Goal: Information Seeking & Learning: Learn about a topic

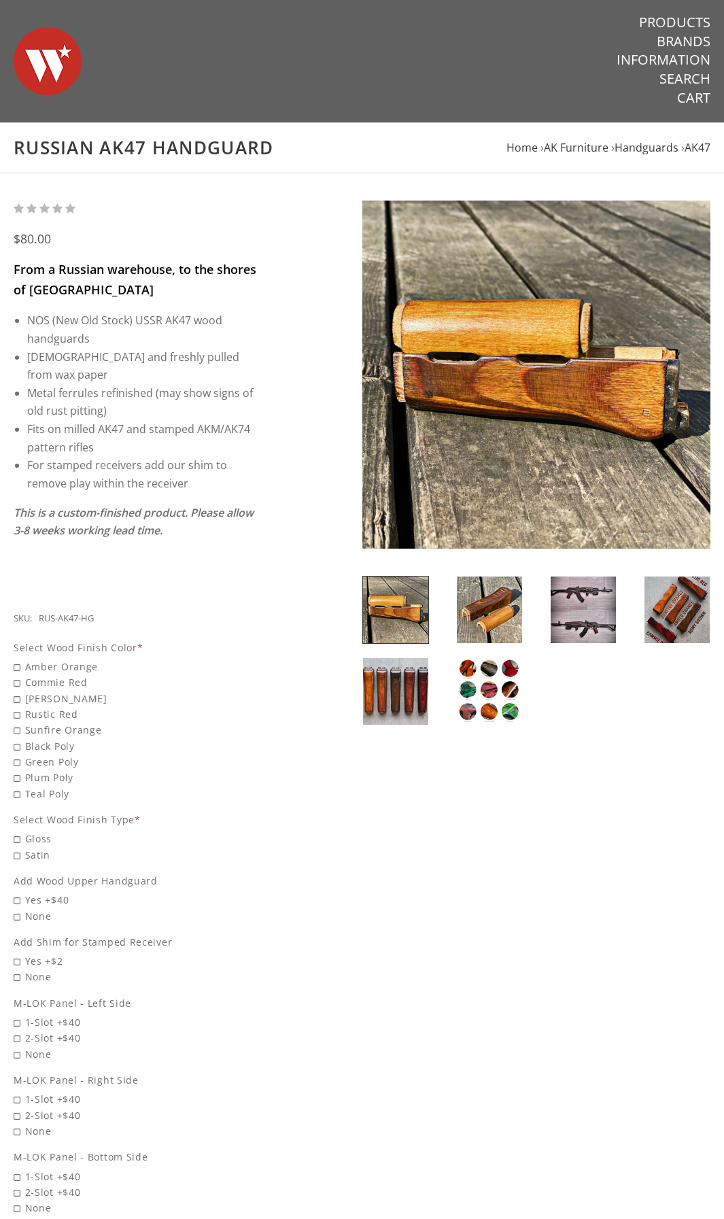
click at [681, 411] on img at bounding box center [537, 375] width 349 height 349
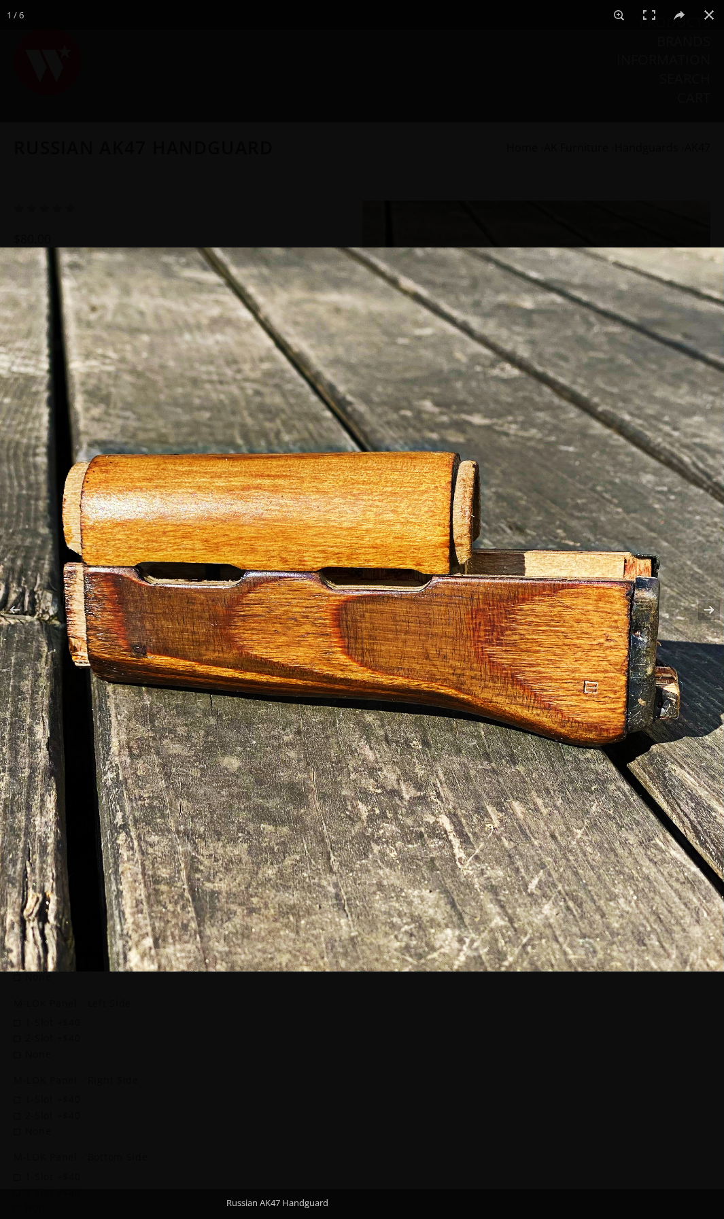
click at [681, 726] on img at bounding box center [362, 610] width 724 height 724
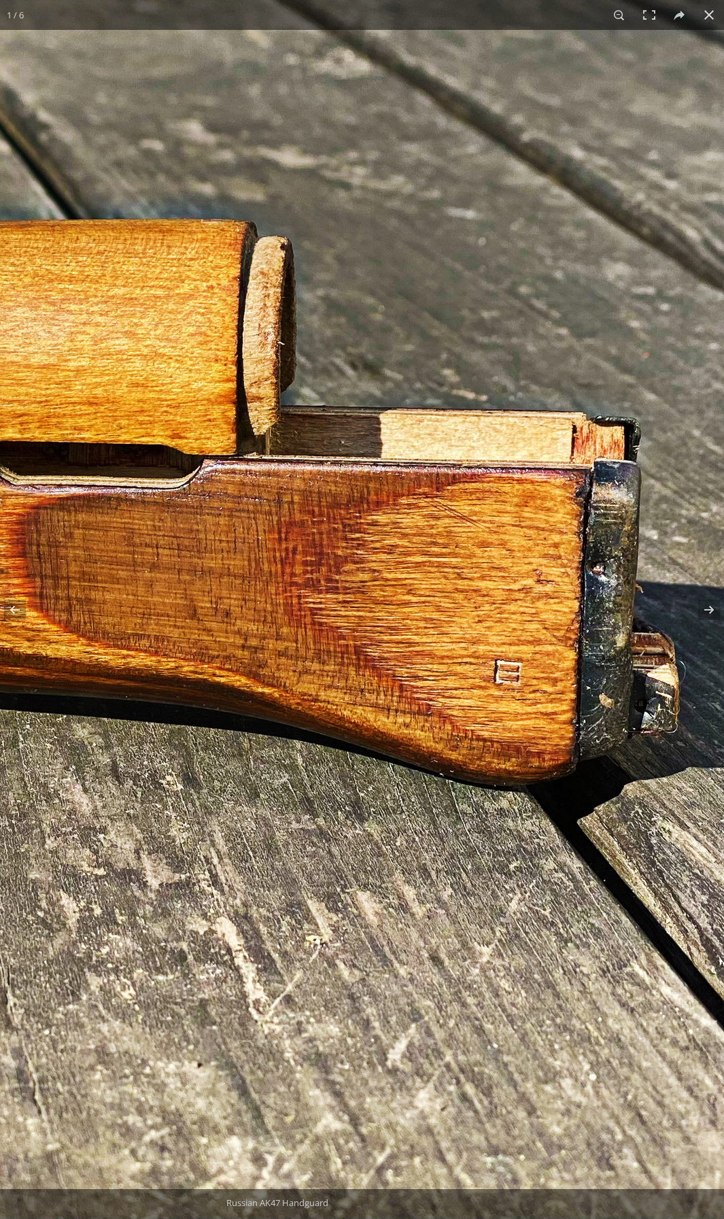
click at [647, 747] on img at bounding box center [68, 523] width 1393 height 1393
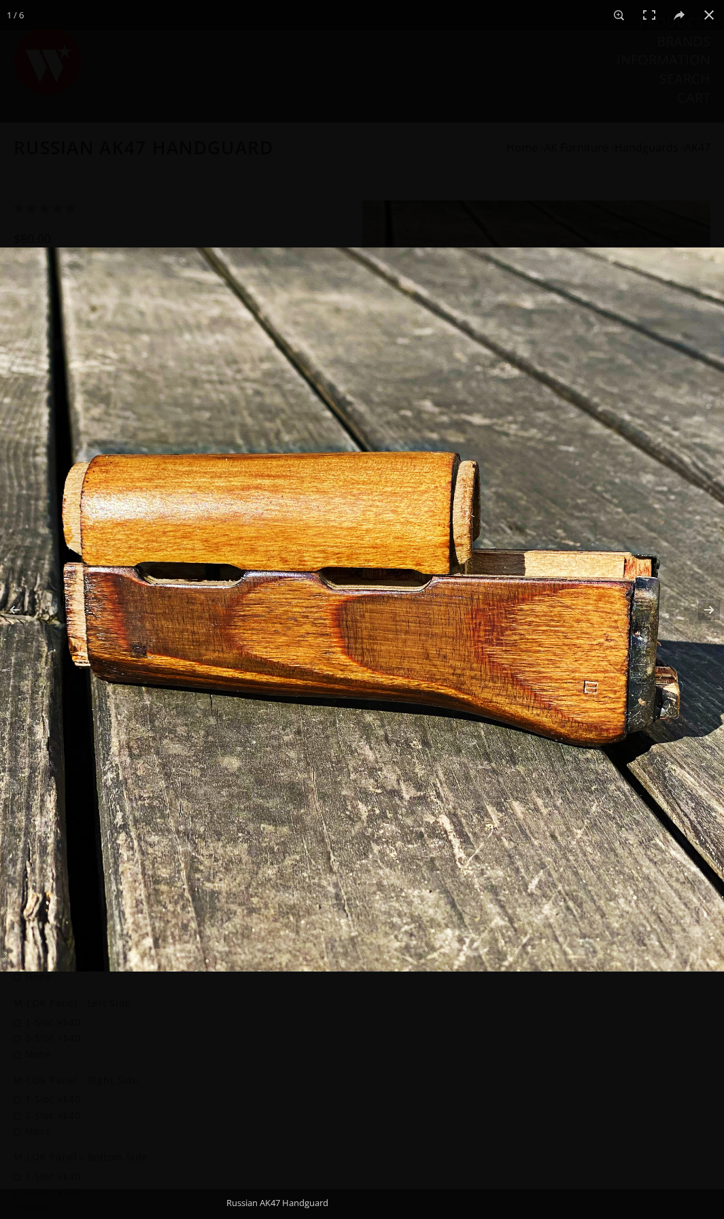
click at [477, 552] on img at bounding box center [362, 610] width 724 height 724
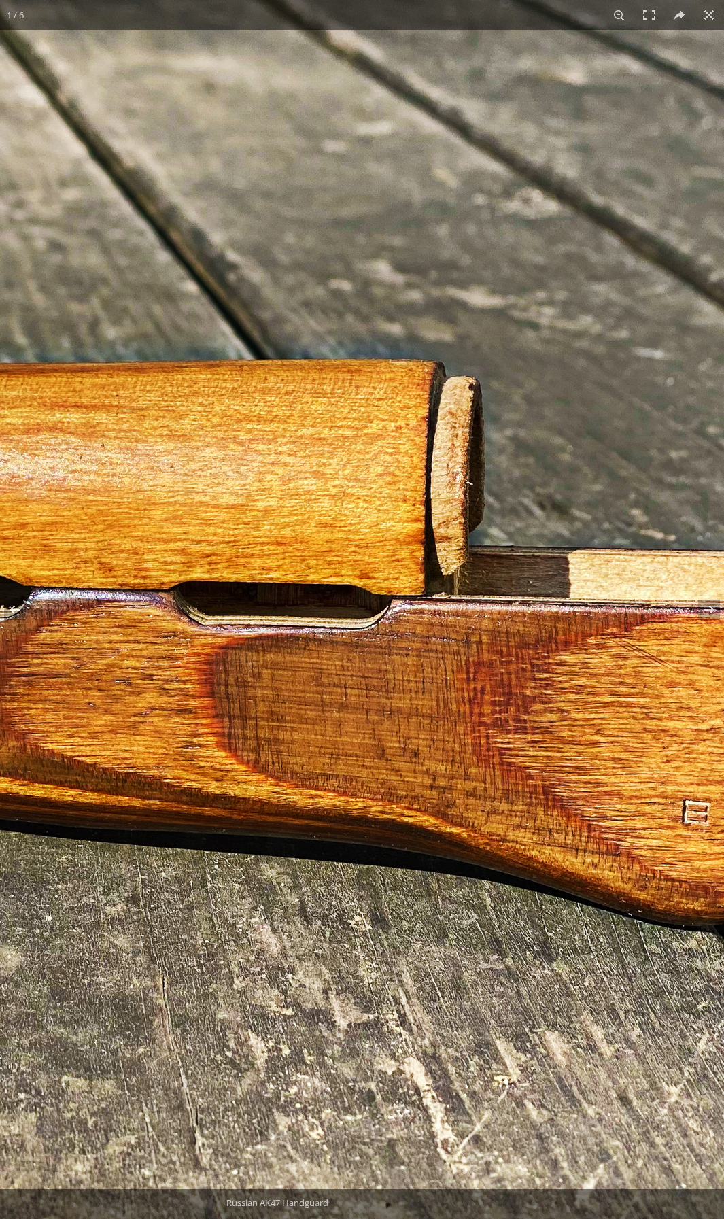
click at [451, 569] on img at bounding box center [256, 663] width 1393 height 1393
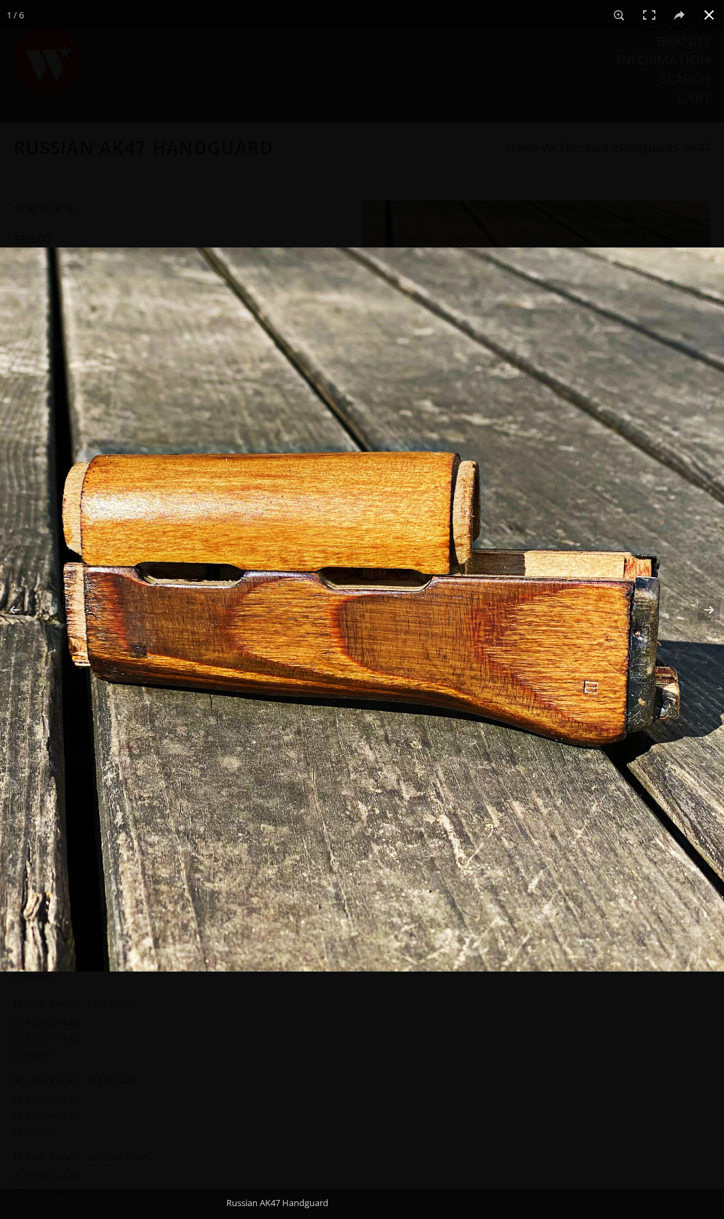
click at [707, 16] on button at bounding box center [709, 15] width 30 height 30
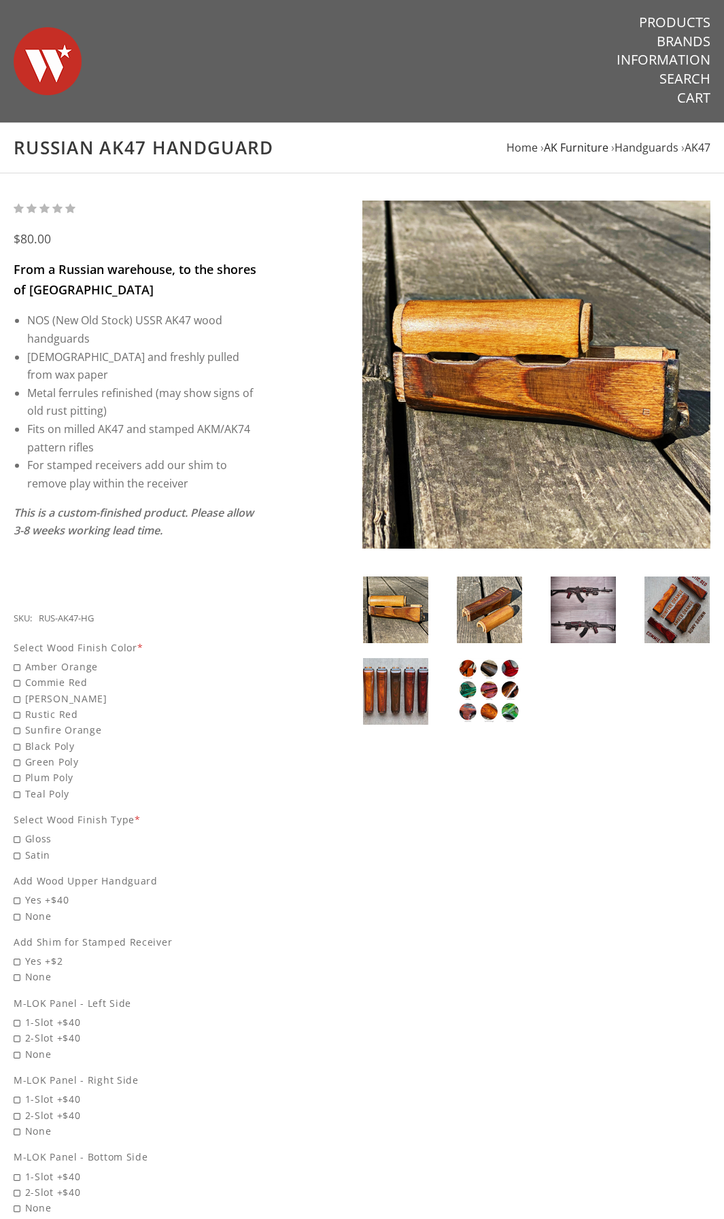
click at [597, 147] on span "AK Furniture" at bounding box center [576, 147] width 65 height 15
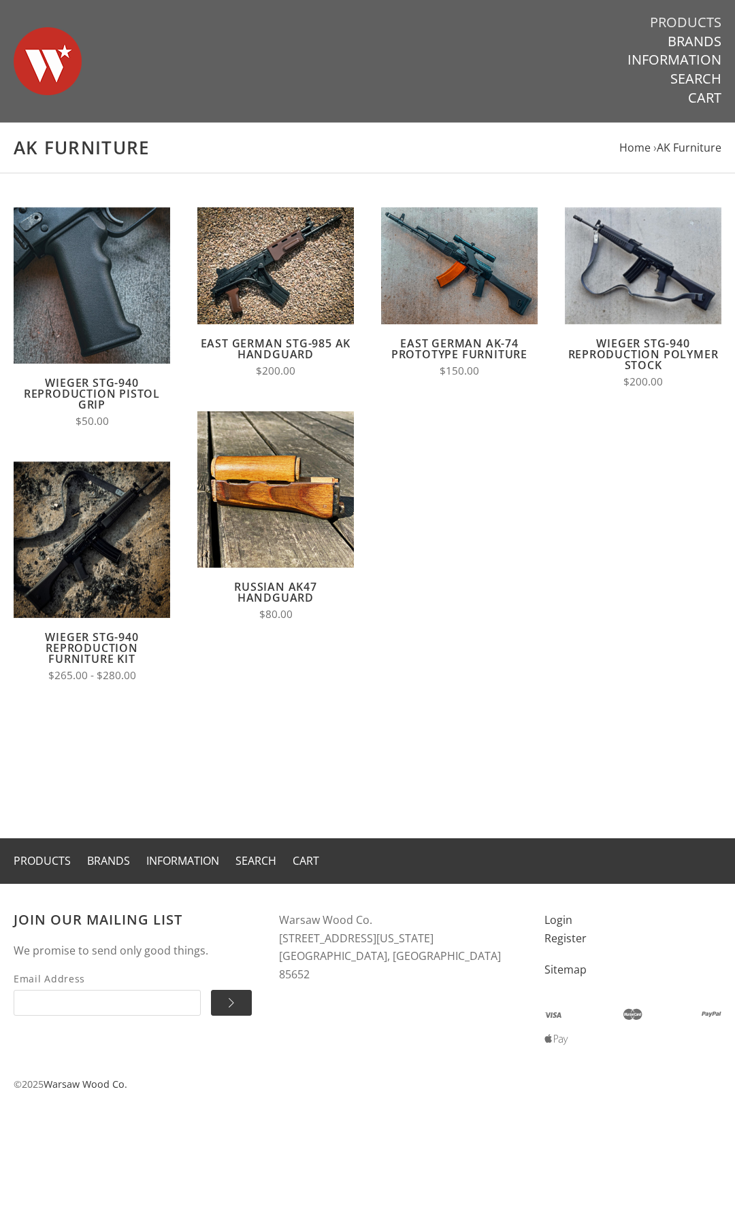
click at [699, 23] on link "Products" at bounding box center [685, 23] width 71 height 18
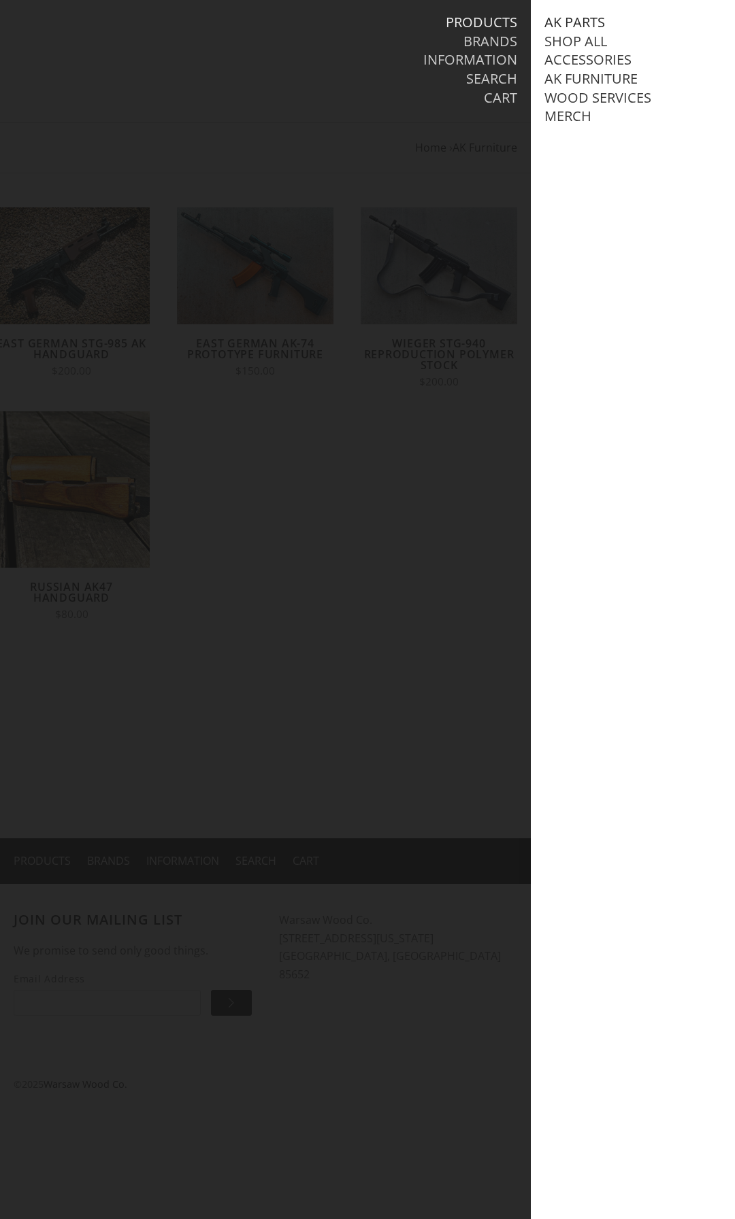
click at [579, 24] on link "AK Parts" at bounding box center [574, 23] width 61 height 18
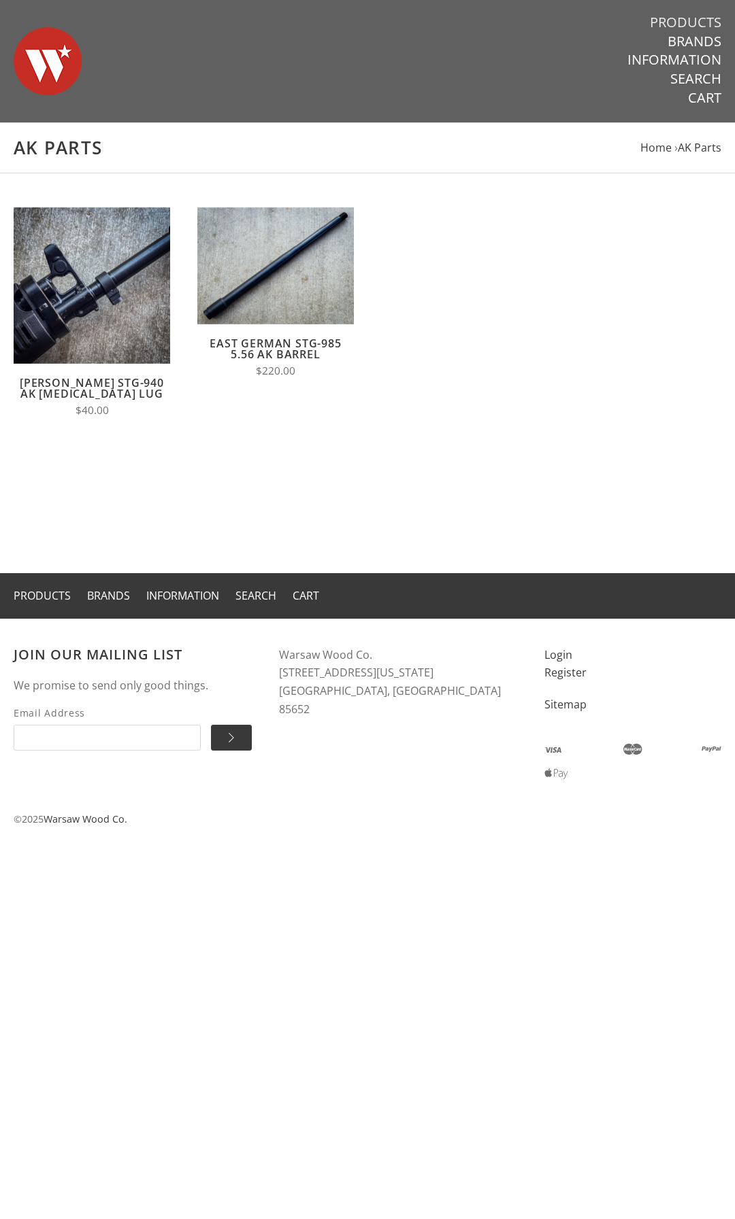
click at [673, 24] on link "Products" at bounding box center [685, 23] width 71 height 18
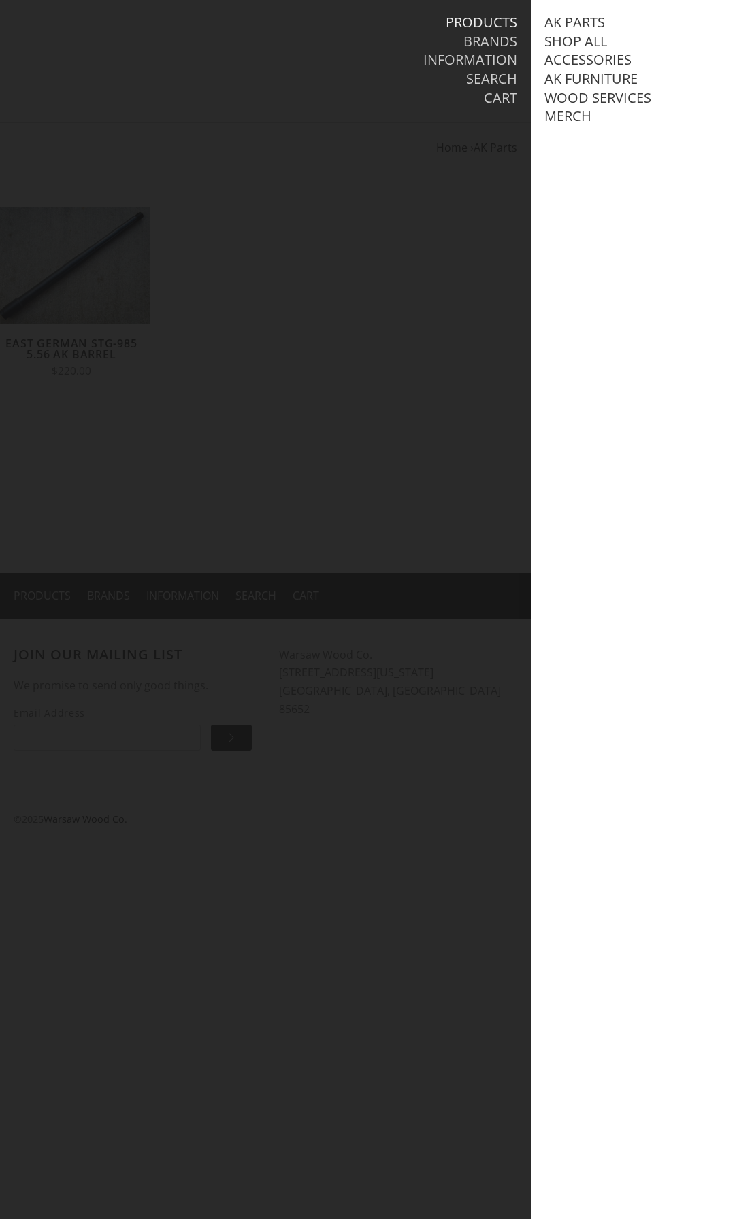
click at [311, 203] on div at bounding box center [367, 609] width 735 height 1219
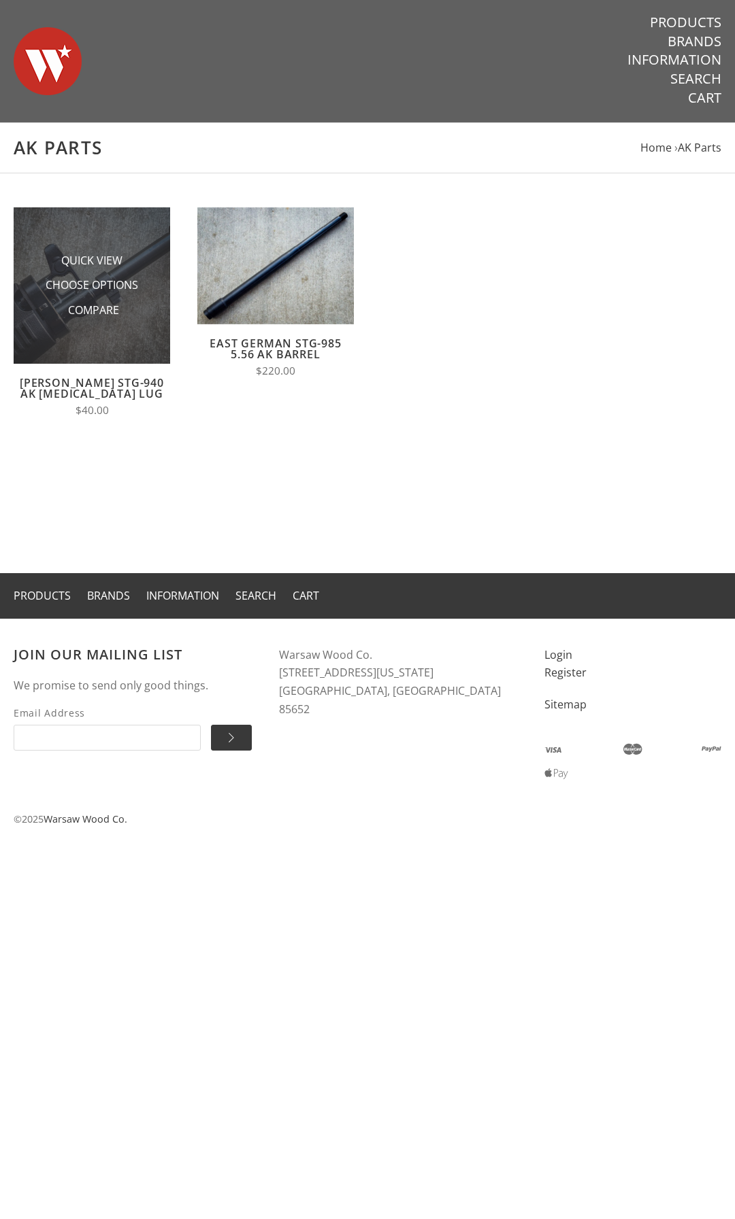
click at [101, 231] on img at bounding box center [92, 285] width 156 height 156
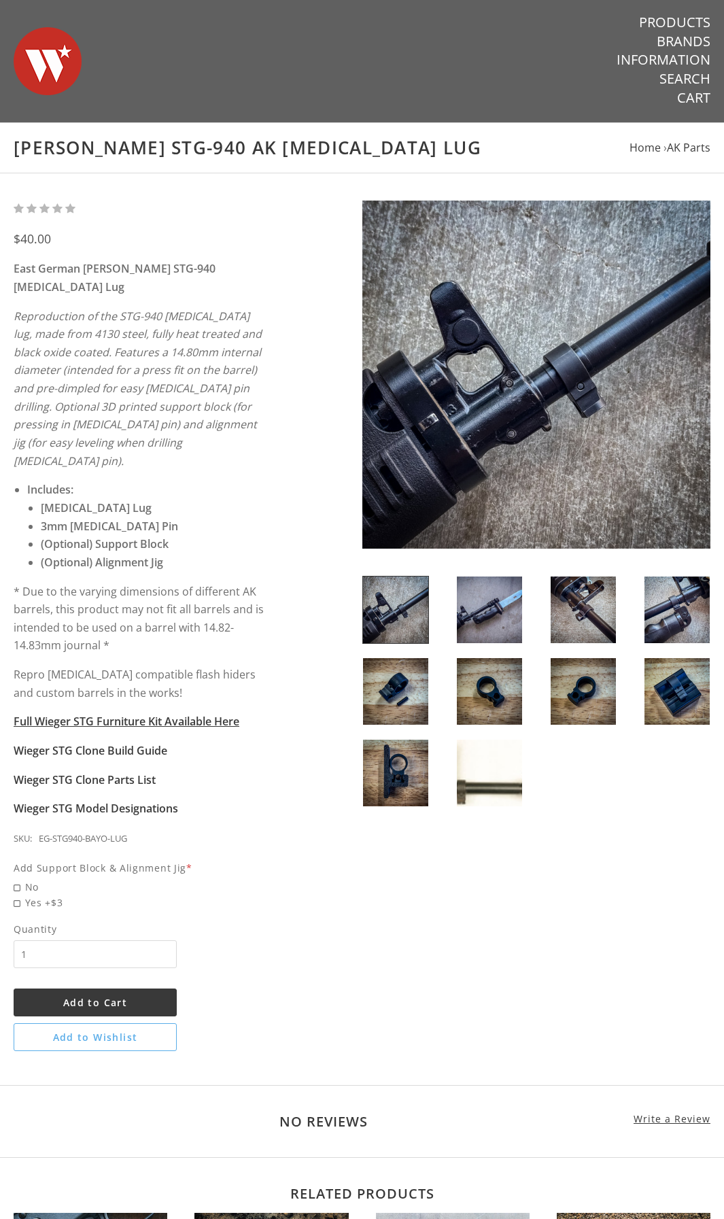
click at [569, 606] on img at bounding box center [583, 610] width 65 height 67
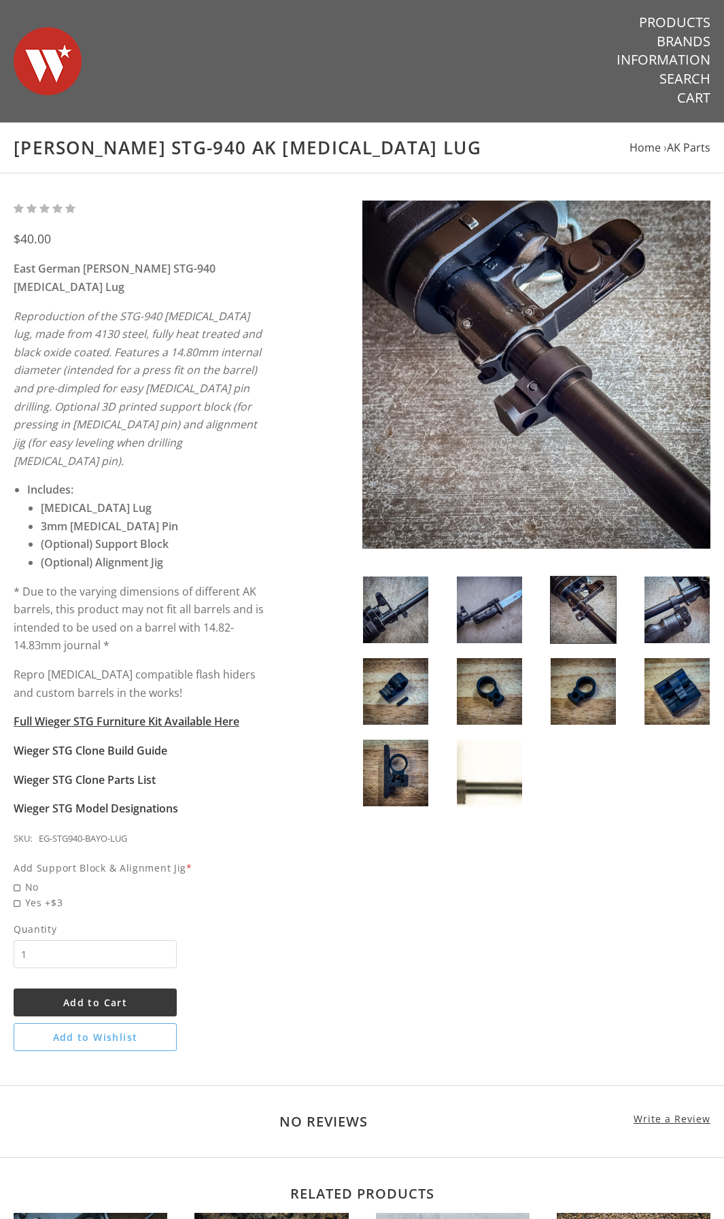
click at [509, 608] on img at bounding box center [489, 610] width 65 height 67
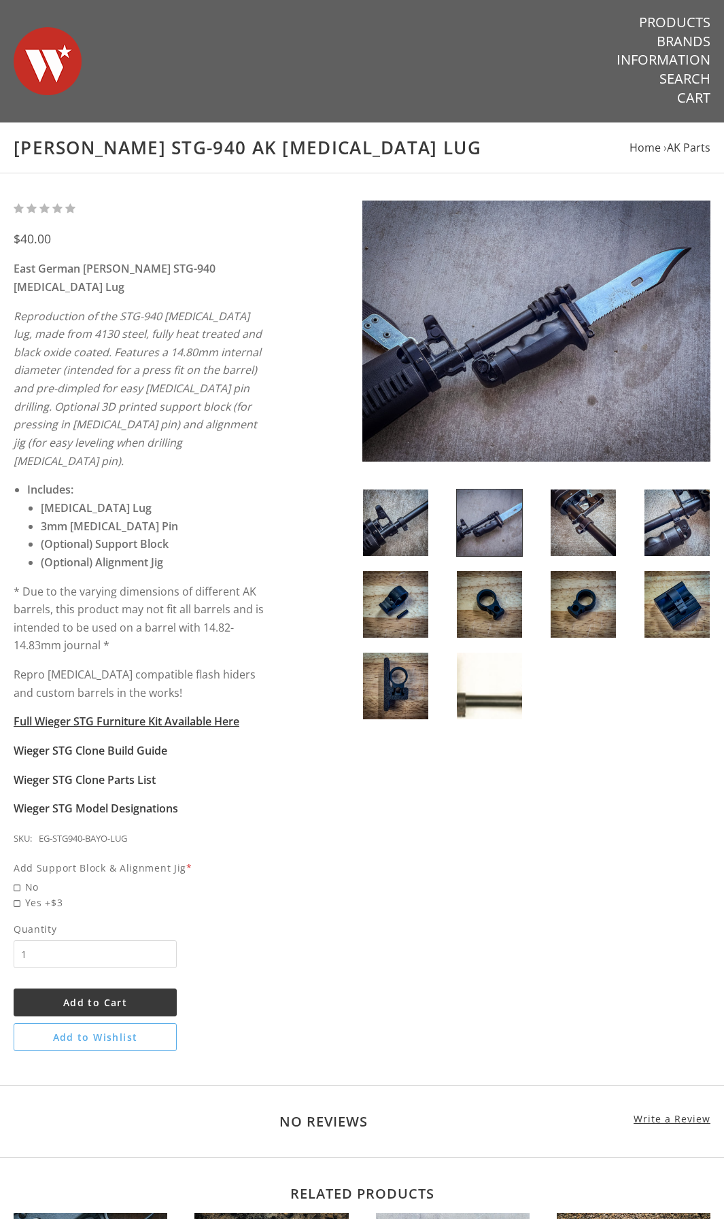
click at [496, 320] on img at bounding box center [537, 331] width 349 height 261
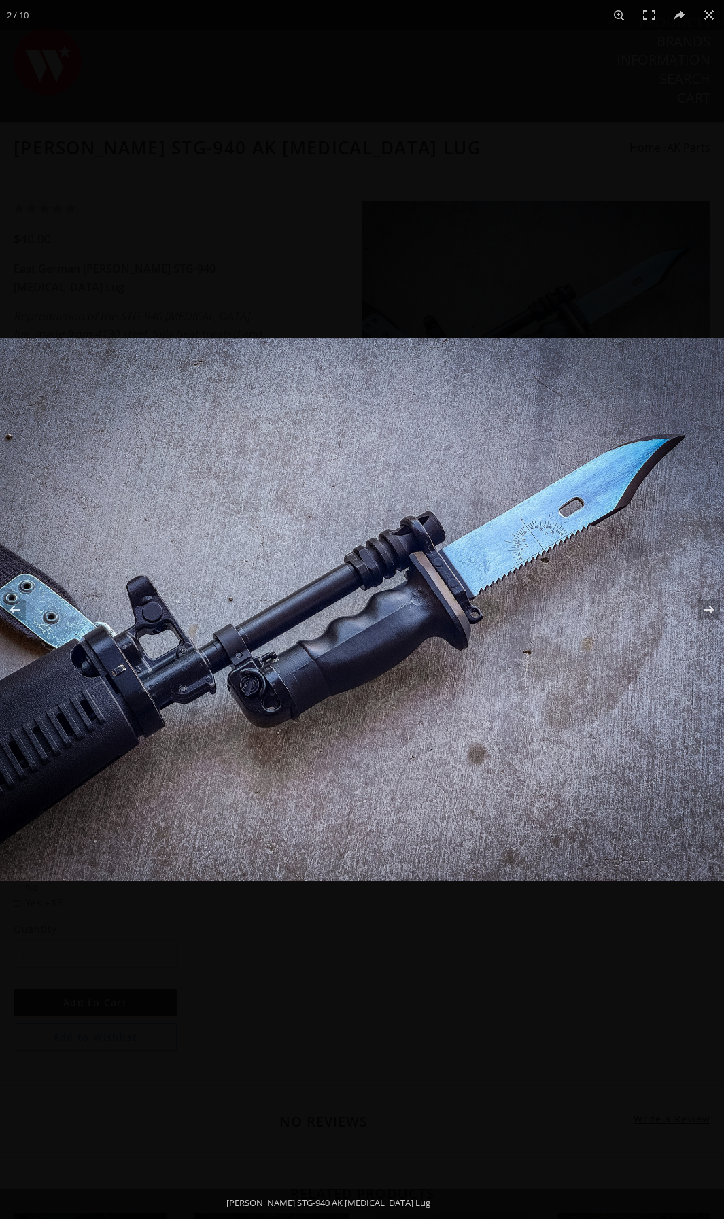
click at [623, 267] on div at bounding box center [362, 609] width 724 height 1219
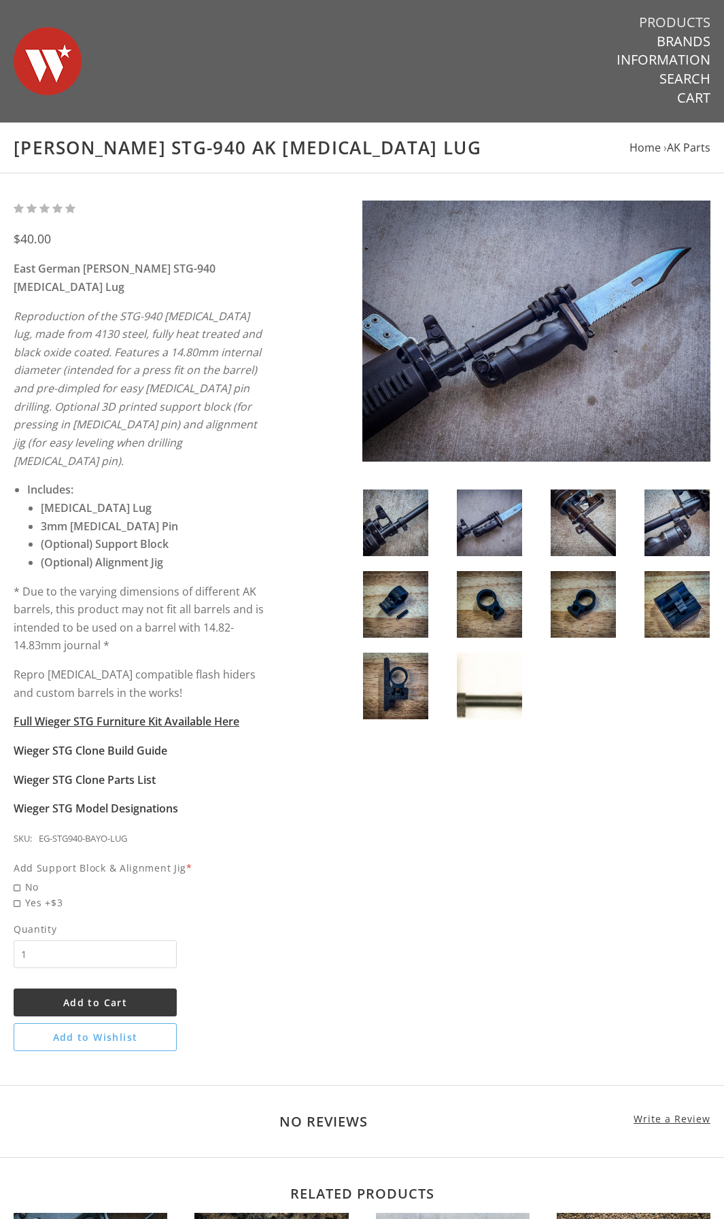
click at [707, 18] on link "Products" at bounding box center [674, 23] width 71 height 18
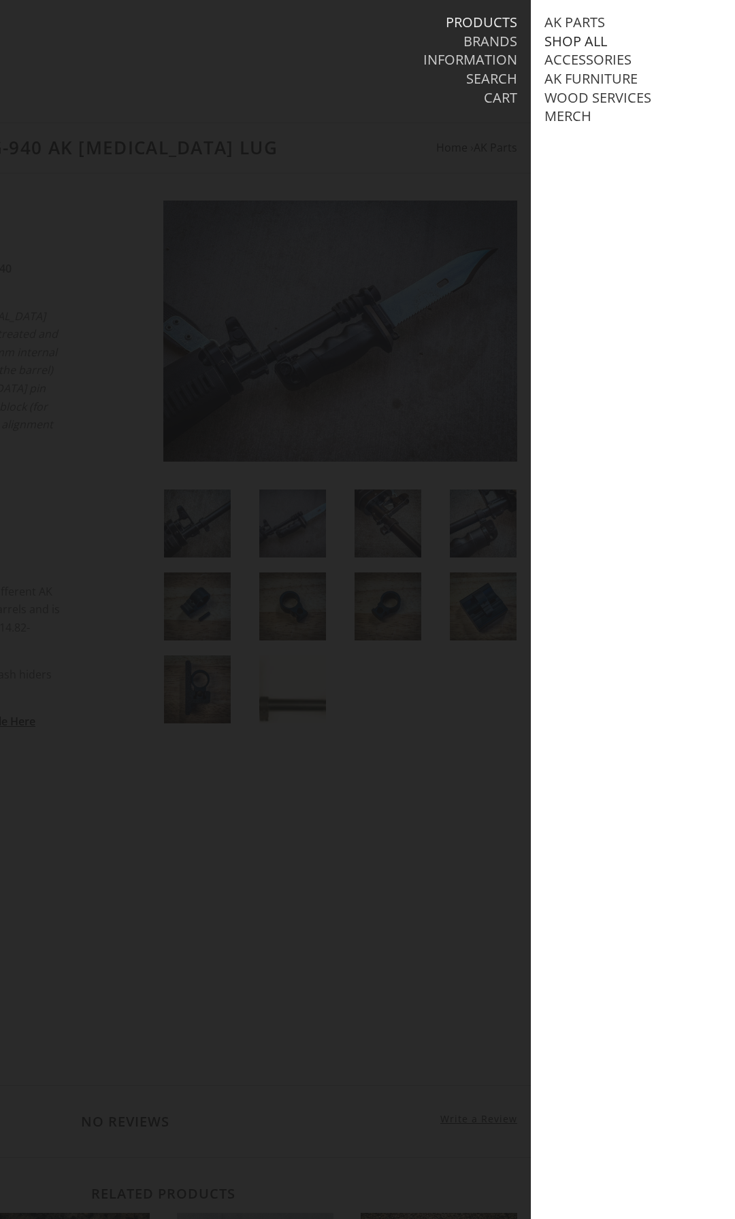
click at [594, 41] on link "Shop All" at bounding box center [575, 42] width 63 height 18
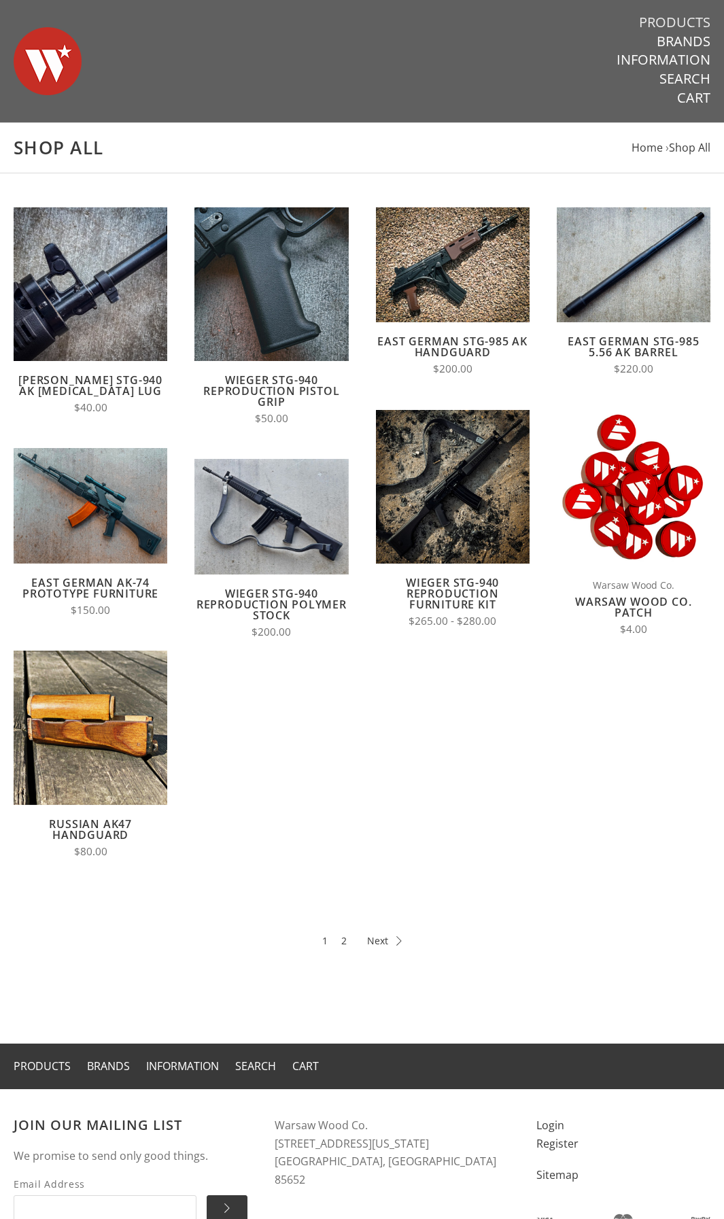
click at [687, 27] on link "Products" at bounding box center [674, 23] width 71 height 18
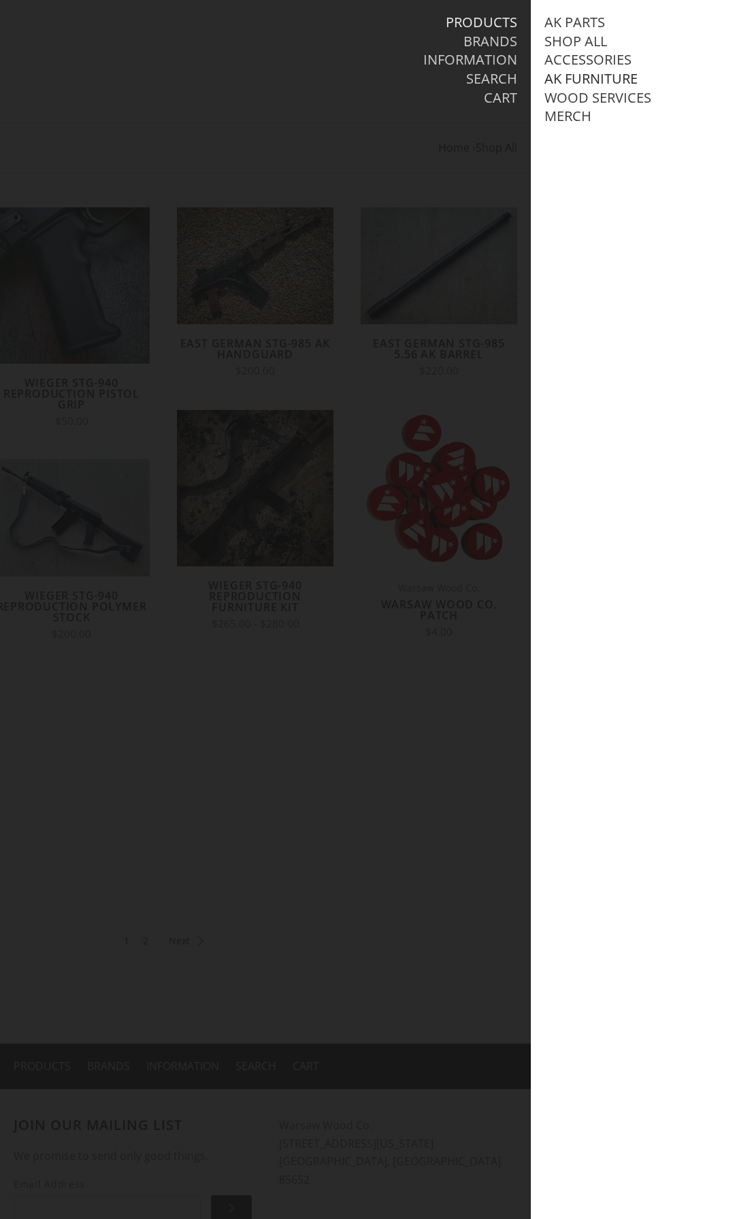
click at [615, 78] on link "AK Furniture" at bounding box center [590, 79] width 93 height 18
click at [618, 144] on link "Handguards" at bounding box center [605, 136] width 95 height 18
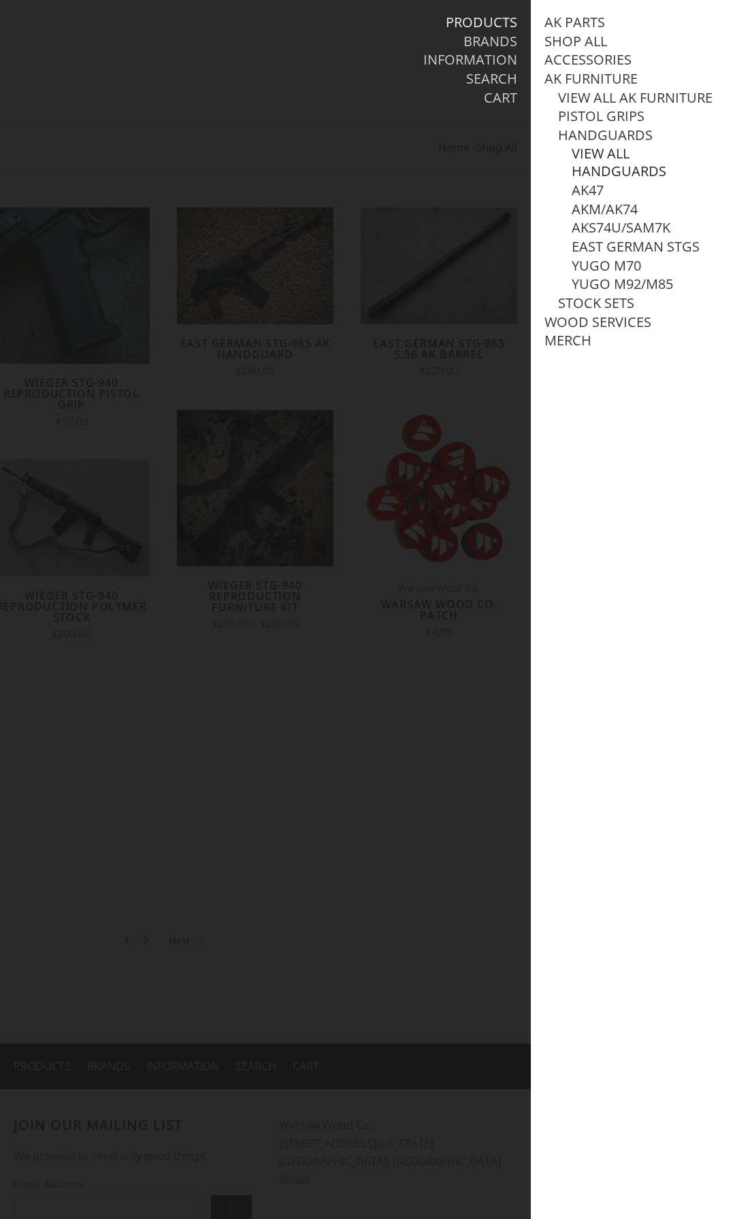
click at [613, 171] on link "View all Handguards" at bounding box center [646, 162] width 150 height 35
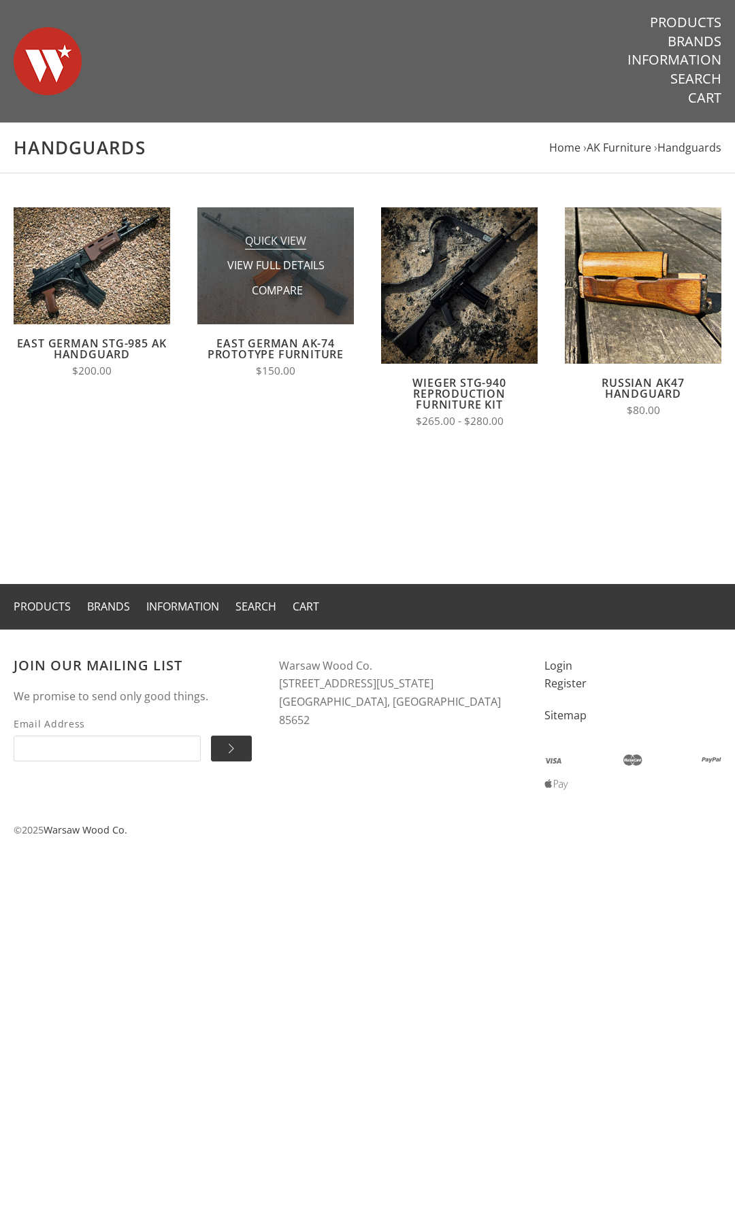
click at [297, 234] on span "Quick View" at bounding box center [275, 241] width 61 height 17
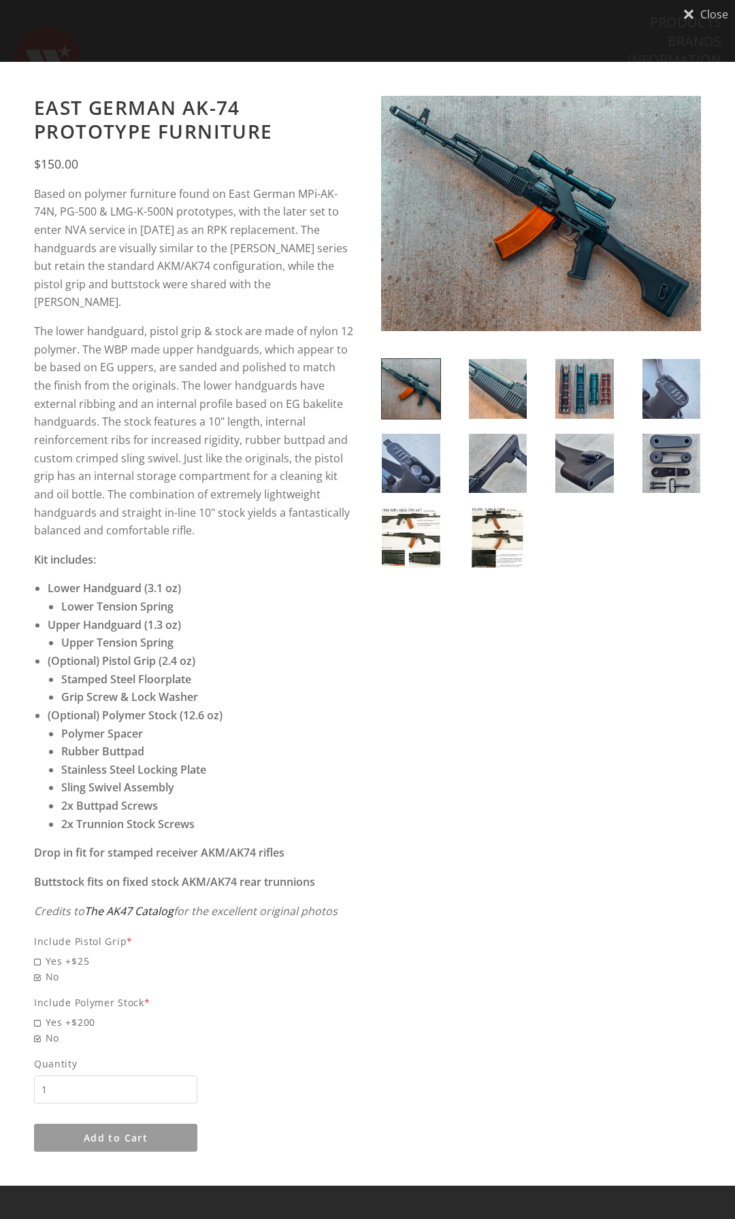
click at [163, 904] on link "The AK47 Catalog" at bounding box center [128, 911] width 89 height 15
